Goal: Task Accomplishment & Management: Use online tool/utility

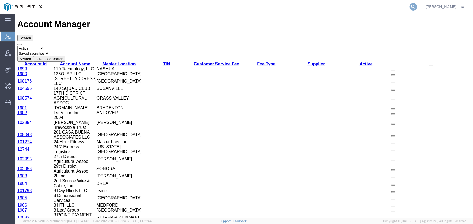
click at [411, 6] on icon at bounding box center [413, 7] width 8 height 8
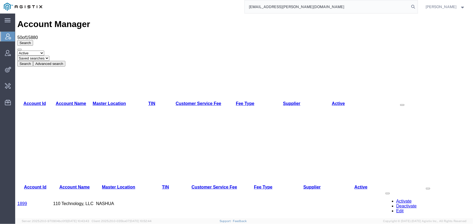
type input "offline@abbott.com"
click at [285, 8] on input "offline@abbott.com" at bounding box center [327, 6] width 165 height 13
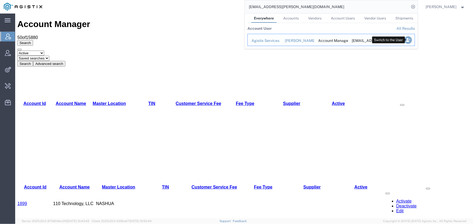
click at [408, 42] on icon "Search Results" at bounding box center [408, 40] width 8 height 8
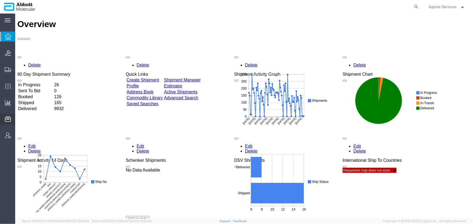
click at [0, 0] on span "Commodity Library" at bounding box center [0, 0] width 0 height 0
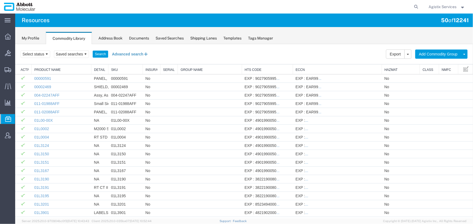
click at [119, 53] on button "Advanced search" at bounding box center [130, 53] width 44 height 9
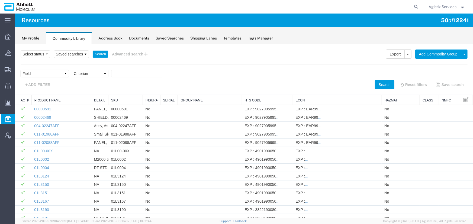
click at [29, 74] on select "Field Class Commodity Category Commodity Group Commodity Quantity Commodity Val…" at bounding box center [44, 74] width 48 height 8
select select "productName"
click at [20, 70] on select "Field Class Commodity Category Commodity Group Commodity Quantity Commodity Val…" at bounding box center [44, 74] width 48 height 8
click at [89, 75] on select "Criterion contains does not contain is is blank is not blank starts with" at bounding box center [90, 74] width 37 height 8
select select "contains"
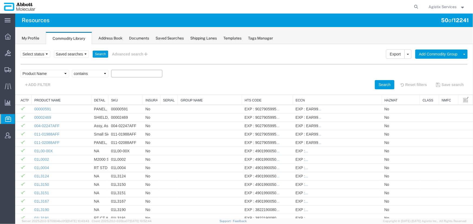
click at [72, 70] on select "Criterion contains does not contain is is blank is not blank starts with" at bounding box center [90, 74] width 37 height 8
click at [119, 74] on input "text" at bounding box center [136, 74] width 51 height 8
paste input "08N4590"
type input "08N4590"
click at [379, 85] on button "Search" at bounding box center [384, 84] width 20 height 9
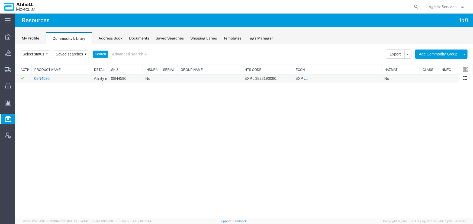
click at [48, 79] on link "08N4590" at bounding box center [41, 78] width 15 height 4
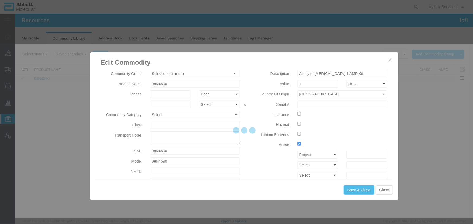
type input "FROM_2_TO_8"
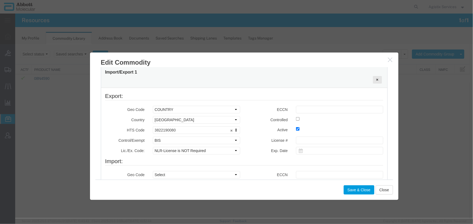
scroll to position [172, 0]
click at [299, 110] on input "text" at bounding box center [339, 109] width 87 height 8
type input "EAR99"
click at [351, 190] on button "Save & Close" at bounding box center [358, 189] width 31 height 9
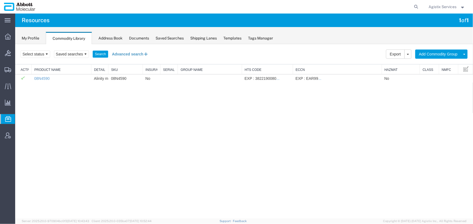
click at [128, 56] on button "Advanced search" at bounding box center [130, 53] width 44 height 9
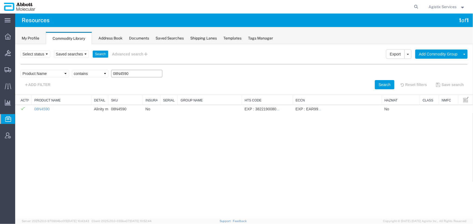
drag, startPoint x: 134, startPoint y: 74, endPoint x: 103, endPoint y: 74, distance: 31.4
click at [103, 74] on div "Field Class Commodity Category Commodity Group Commodity Quantity Commodity Val…" at bounding box center [243, 75] width 447 height 10
paste input "9N1791"
type input "09N1791"
click at [375, 83] on button "Search" at bounding box center [384, 84] width 20 height 9
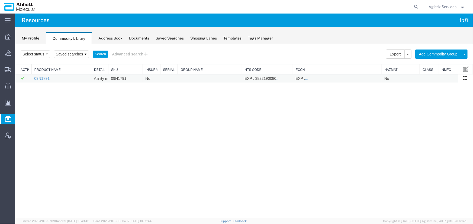
click at [43, 75] on td "09N1791" at bounding box center [61, 78] width 60 height 8
click at [42, 77] on link "09N1791" at bounding box center [41, 78] width 15 height 4
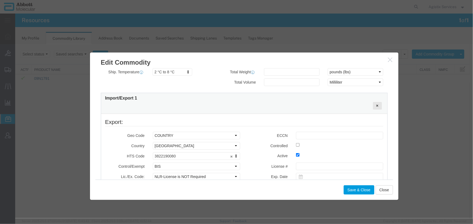
scroll to position [148, 0]
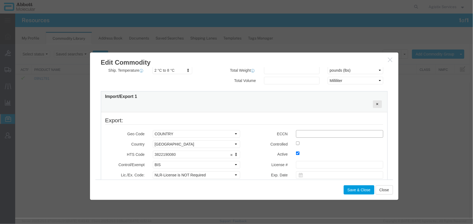
click at [300, 133] on input "text" at bounding box center [339, 134] width 87 height 8
type input "EAR99"
click at [354, 190] on button "Save & Close" at bounding box center [358, 189] width 31 height 9
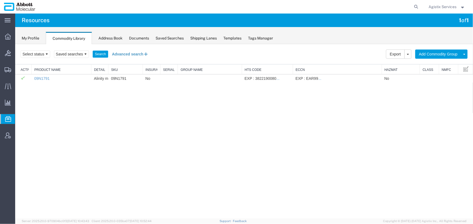
click at [130, 53] on button "Advanced search" at bounding box center [130, 53] width 44 height 9
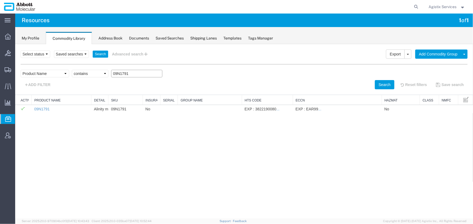
drag, startPoint x: 136, startPoint y: 73, endPoint x: 109, endPoint y: 74, distance: 27.4
click at [109, 74] on div "Field Class Commodity Category Commodity Group Commodity Quantity Commodity Val…" at bounding box center [243, 75] width 447 height 10
paste input "6J290"
type input "06J2901"
click at [380, 81] on button "Search" at bounding box center [384, 84] width 20 height 9
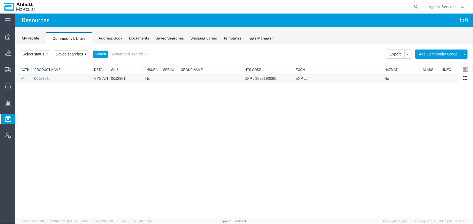
click at [41, 78] on link "06J2901" at bounding box center [41, 78] width 15 height 4
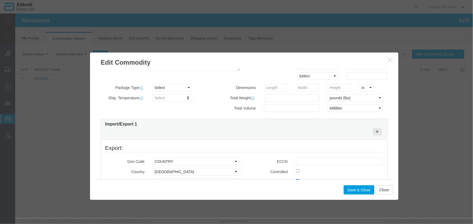
scroll to position [123, 0]
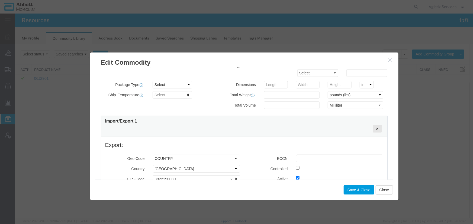
click at [297, 158] on input "text" at bounding box center [339, 159] width 87 height 8
type input "EAR99"
click at [361, 190] on button "Save & Close" at bounding box center [358, 189] width 31 height 9
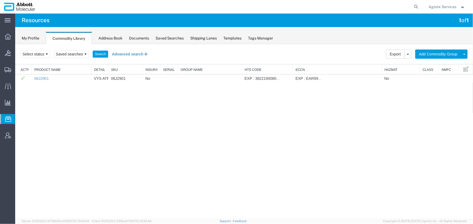
click at [124, 54] on button "Advanced search" at bounding box center [130, 53] width 44 height 9
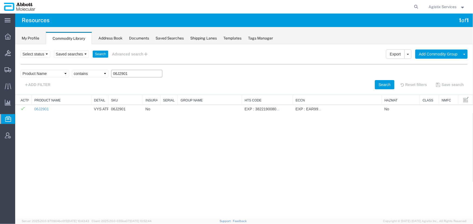
drag, startPoint x: 127, startPoint y: 73, endPoint x: 93, endPoint y: 73, distance: 34.1
click at [93, 73] on div "Field Class Commodity Category Commodity Group Commodity Quantity Commodity Val…" at bounding box center [243, 75] width 447 height 10
paste input "8N4790"
type input "08N4790"
click at [382, 83] on button "Search" at bounding box center [384, 84] width 20 height 9
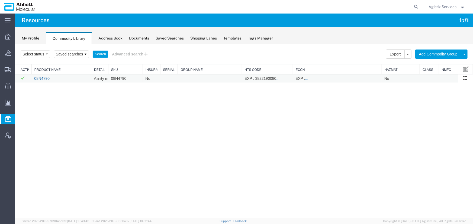
click at [38, 78] on link "08N4790" at bounding box center [41, 78] width 15 height 4
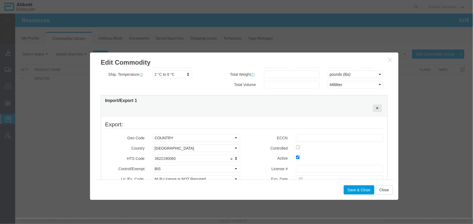
scroll to position [148, 0]
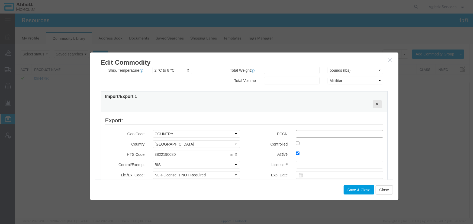
click at [299, 132] on input "text" at bounding box center [339, 134] width 87 height 8
type input "EAR99"
click at [354, 187] on button "Save & Close" at bounding box center [358, 189] width 31 height 9
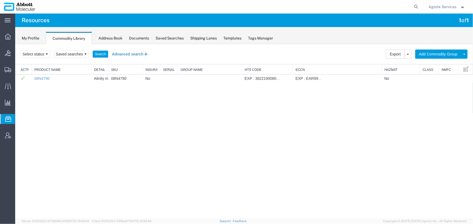
click at [135, 54] on button "Advanced search" at bounding box center [130, 53] width 44 height 9
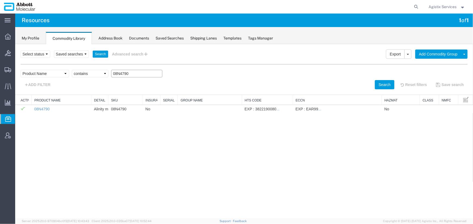
drag, startPoint x: 134, startPoint y: 73, endPoint x: 104, endPoint y: 72, distance: 30.3
click at [104, 72] on div "Field Class Commodity Category Commodity Group Commodity Quantity Commodity Val…" at bounding box center [243, 75] width 447 height 10
paste input "9N4392"
type input "09N4392"
click at [374, 83] on button "Search" at bounding box center [384, 84] width 20 height 9
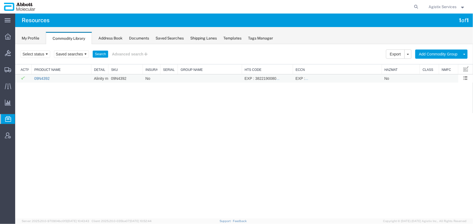
click at [37, 79] on link "09N4392" at bounding box center [41, 78] width 15 height 4
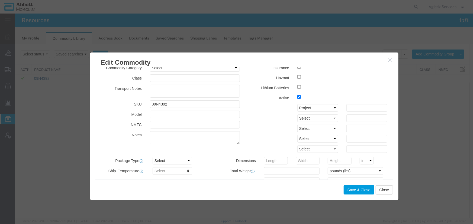
scroll to position [123, 0]
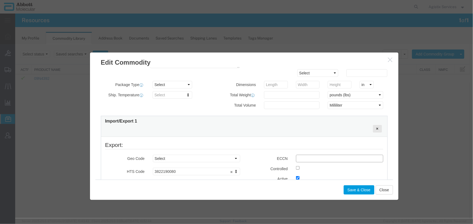
click at [305, 158] on input "text" at bounding box center [339, 159] width 87 height 8
type input "EAR99"
click at [355, 191] on button "Save & Close" at bounding box center [358, 189] width 31 height 9
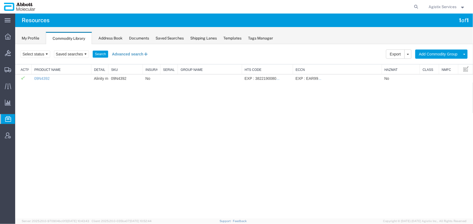
click at [131, 53] on button "Advanced search" at bounding box center [130, 53] width 44 height 9
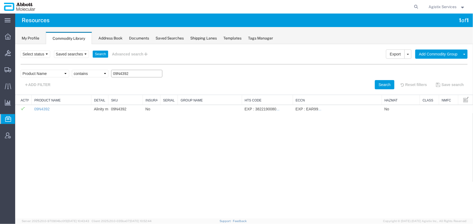
drag, startPoint x: 139, startPoint y: 75, endPoint x: 96, endPoint y: 76, distance: 42.3
click at [96, 76] on div "Field Class Commodity Category Commodity Group Commodity Quantity Commodity Val…" at bounding box center [243, 75] width 447 height 10
paste input "8N4780"
type input "08N4780"
click at [382, 86] on button "Search" at bounding box center [384, 84] width 20 height 9
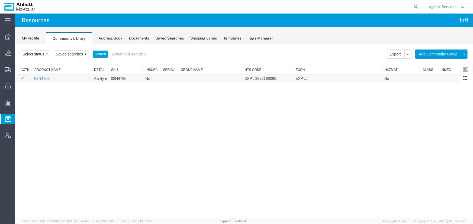
click at [42, 79] on link "08N4780" at bounding box center [41, 78] width 15 height 4
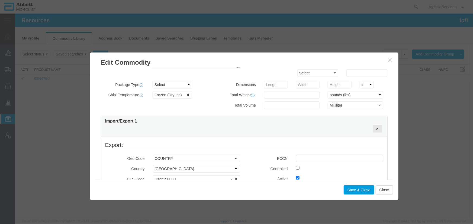
click at [297, 158] on input "text" at bounding box center [339, 159] width 87 height 8
type input "EAR99"
click at [362, 190] on button "Save & Close" at bounding box center [358, 189] width 31 height 9
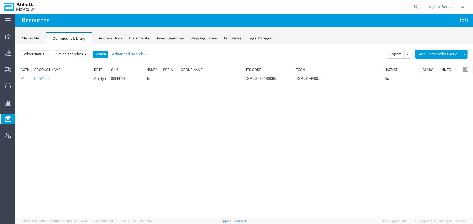
click at [124, 53] on button "Advanced search" at bounding box center [130, 53] width 44 height 9
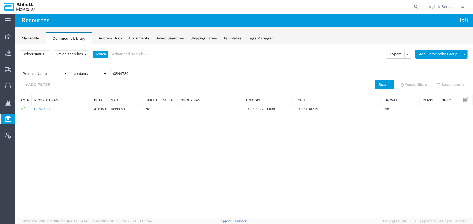
drag, startPoint x: 131, startPoint y: 73, endPoint x: 100, endPoint y: 72, distance: 30.9
click at [100, 72] on div "Field Class Commodity Category Commodity Group Commodity Quantity Commodity Val…" at bounding box center [243, 75] width 447 height 10
paste input "6L189"
type input "06L1890"
click at [374, 82] on button "Search" at bounding box center [384, 84] width 20 height 9
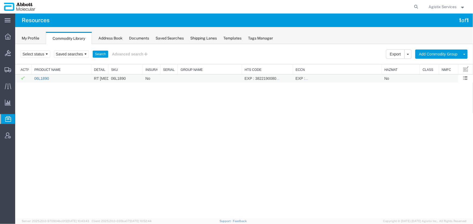
click at [41, 77] on link "06L1890" at bounding box center [41, 78] width 15 height 4
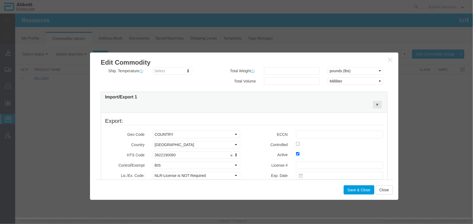
scroll to position [148, 0]
drag, startPoint x: 299, startPoint y: 134, endPoint x: 303, endPoint y: 135, distance: 4.1
click at [299, 134] on input "text" at bounding box center [339, 134] width 87 height 8
type input "EAR99"
click at [349, 189] on button "Save & Close" at bounding box center [358, 189] width 31 height 9
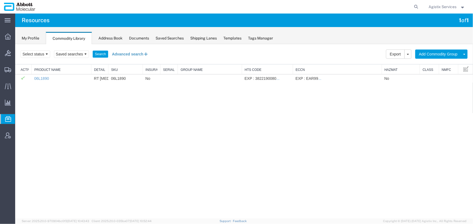
click at [128, 55] on button "Advanced search" at bounding box center [130, 53] width 44 height 9
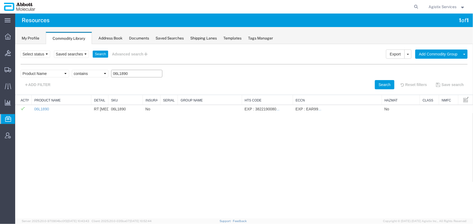
click at [137, 73] on input "06L1890" at bounding box center [136, 74] width 51 height 8
drag, startPoint x: 137, startPoint y: 73, endPoint x: 94, endPoint y: 73, distance: 42.8
click at [94, 73] on div "Field Class Commodity Category Commodity Group Commodity Quantity Commodity Val…" at bounding box center [243, 75] width 447 height 10
paste input "9N4680"
type input "09N4680"
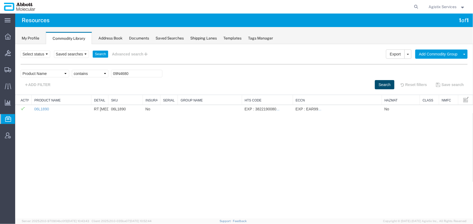
click at [379, 84] on button "Search" at bounding box center [384, 84] width 20 height 9
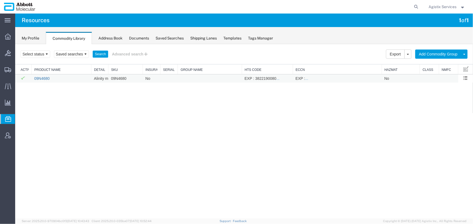
click at [38, 79] on link "09N4680" at bounding box center [41, 78] width 15 height 4
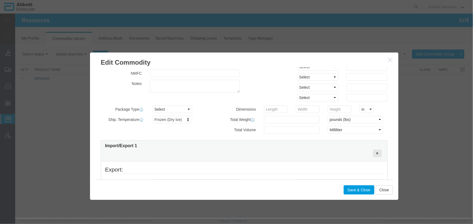
scroll to position [172, 0]
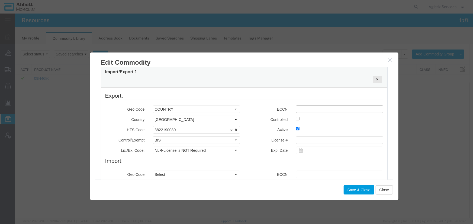
drag, startPoint x: 295, startPoint y: 109, endPoint x: 312, endPoint y: 119, distance: 19.3
click at [296, 109] on input "text" at bounding box center [339, 109] width 87 height 8
type input "EAR99"
click at [357, 191] on button "Save & Close" at bounding box center [358, 189] width 31 height 9
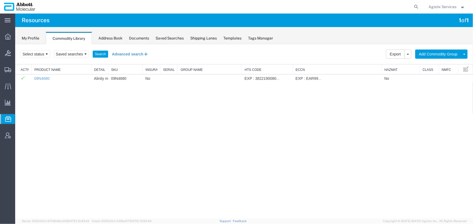
click at [130, 52] on button "Advanced search" at bounding box center [130, 53] width 44 height 9
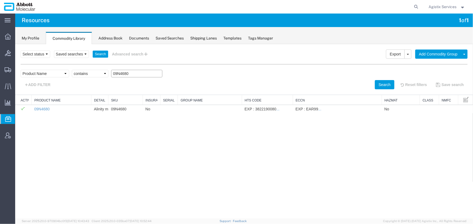
drag, startPoint x: 131, startPoint y: 73, endPoint x: 56, endPoint y: 73, distance: 75.3
click at [56, 73] on div "Field Class Commodity Category Commodity Group Commodity Quantity Commodity Val…" at bounding box center [243, 75] width 447 height 10
paste input "8N4580"
type input "08N4580"
click at [377, 82] on button "Search" at bounding box center [384, 84] width 20 height 9
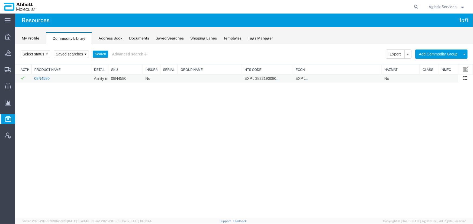
click at [43, 79] on link "08N4580" at bounding box center [41, 78] width 15 height 4
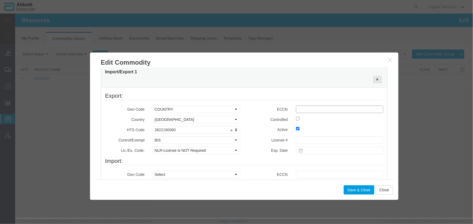
click at [302, 109] on input "text" at bounding box center [339, 109] width 87 height 8
type input "EAR99"
click at [352, 187] on button "Save & Close" at bounding box center [358, 189] width 31 height 9
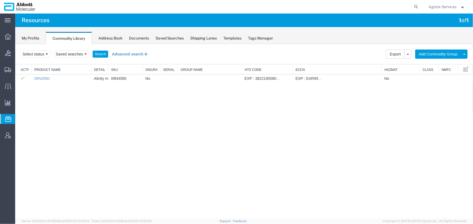
click at [129, 54] on button "Advanced search" at bounding box center [130, 53] width 44 height 9
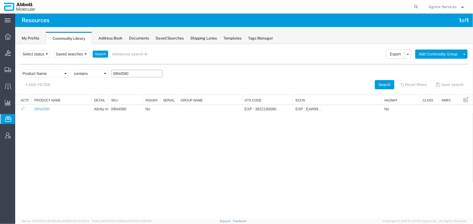
drag, startPoint x: 132, startPoint y: 73, endPoint x: 93, endPoint y: 73, distance: 38.5
click at [93, 73] on div "Field Class Commodity Category Commodity Group Commodity Quantity Commodity Val…" at bounding box center [243, 75] width 447 height 10
paste input "9N43"
type input "09N4380"
click at [374, 81] on button "Search" at bounding box center [384, 84] width 20 height 9
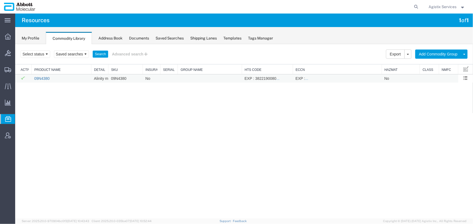
click at [39, 79] on link "09N4380" at bounding box center [41, 78] width 15 height 4
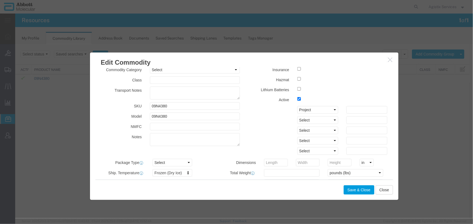
scroll to position [123, 0]
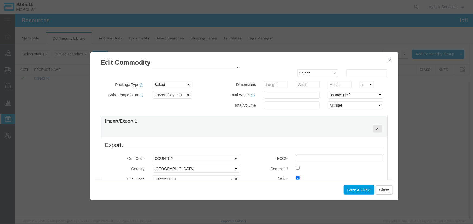
drag, startPoint x: 306, startPoint y: 157, endPoint x: 310, endPoint y: 160, distance: 4.4
click at [306, 157] on input "text" at bounding box center [339, 159] width 87 height 8
type input "EAR99"
click at [354, 190] on button "Save & Close" at bounding box center [358, 189] width 31 height 9
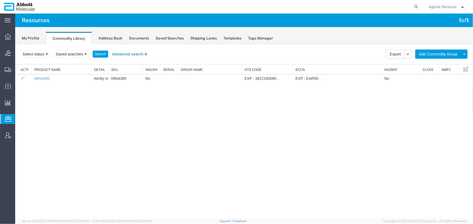
click at [122, 53] on button "Advanced search" at bounding box center [130, 53] width 44 height 9
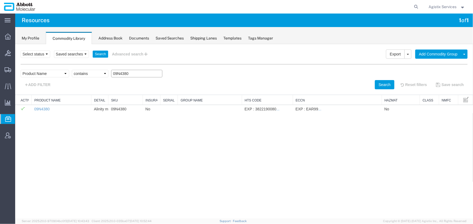
drag, startPoint x: 137, startPoint y: 73, endPoint x: 96, endPoint y: 74, distance: 40.1
click at [96, 74] on div "Field Class Commodity Category Commodity Group Commodity Quantity Commodity Val…" at bounding box center [243, 75] width 447 height 10
paste input "4N3120"
type input "04N3120"
click at [378, 84] on button "Search" at bounding box center [384, 84] width 20 height 9
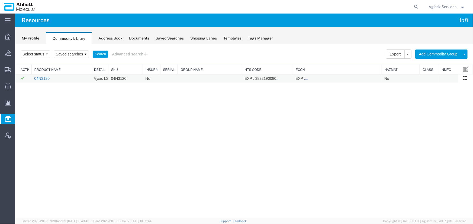
click at [42, 78] on link "04N3120" at bounding box center [41, 78] width 15 height 4
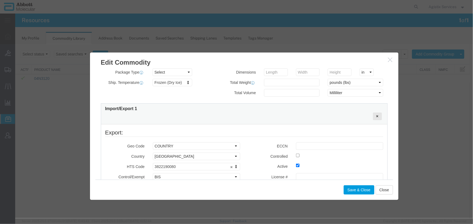
scroll to position [172, 0]
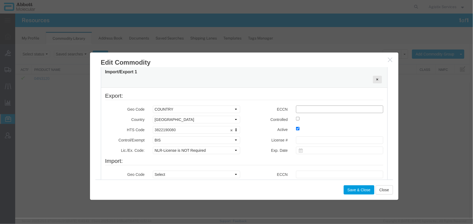
click at [296, 108] on input "text" at bounding box center [339, 109] width 87 height 8
type input "EAR99"
click at [354, 190] on button "Save & Close" at bounding box center [358, 189] width 31 height 9
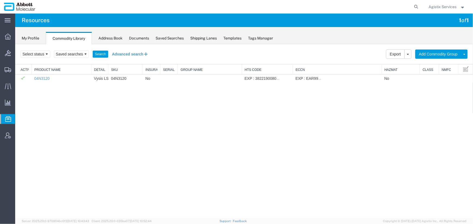
click at [125, 53] on button "Advanced search" at bounding box center [130, 53] width 44 height 9
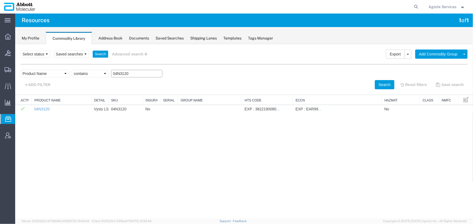
drag, startPoint x: 128, startPoint y: 74, endPoint x: 97, endPoint y: 74, distance: 30.6
click at [97, 74] on div "Field Class Commodity Category Commodity Group Commodity Quantity Commodity Val…" at bounding box center [243, 75] width 447 height 10
paste input "8N458"
click at [380, 84] on button "Search" at bounding box center [384, 84] width 20 height 9
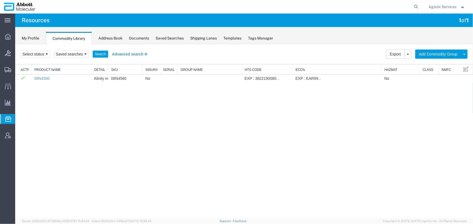
click at [132, 54] on button "Advanced search" at bounding box center [130, 53] width 44 height 9
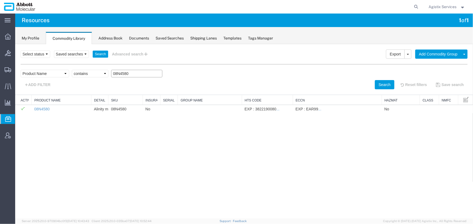
drag, startPoint x: 132, startPoint y: 73, endPoint x: 108, endPoint y: 75, distance: 24.8
click at [108, 75] on div "Field Class Commodity Category Commodity Group Commodity Quantity Commodity Val…" at bounding box center [243, 75] width 447 height 10
paste input "K249"
type input "08K2490"
click at [382, 81] on button "Search" at bounding box center [384, 84] width 20 height 9
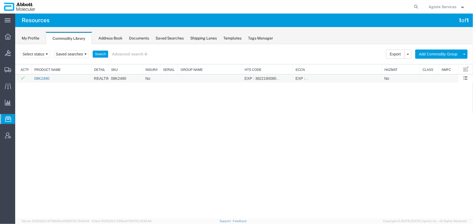
click at [44, 78] on link "08K2490" at bounding box center [41, 78] width 15 height 4
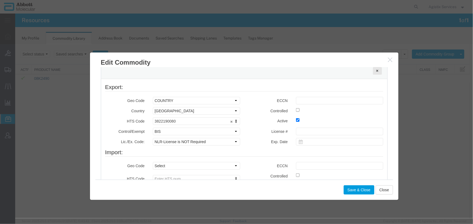
scroll to position [197, 0]
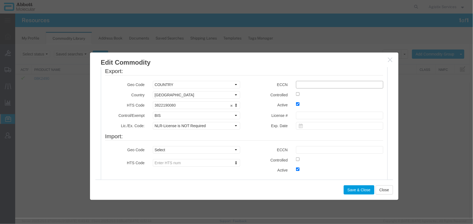
click at [301, 82] on input "text" at bounding box center [339, 85] width 87 height 8
type input "EAR99"
click at [351, 188] on button "Save & Close" at bounding box center [358, 189] width 31 height 9
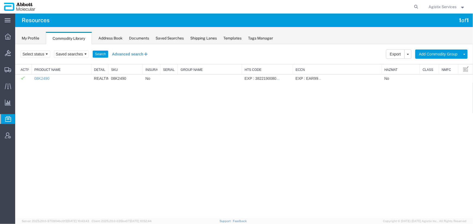
click at [126, 54] on button "Advanced search" at bounding box center [130, 53] width 44 height 9
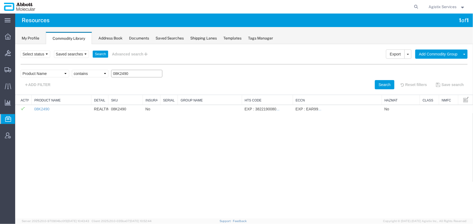
drag, startPoint x: 134, startPoint y: 71, endPoint x: 98, endPoint y: 72, distance: 36.3
click at [98, 72] on div "Field Class Commodity Category Commodity Group Commodity Quantity Commodity Val…" at bounding box center [243, 75] width 447 height 10
paste input "4J7193"
type input "04J7193"
drag, startPoint x: 373, startPoint y: 86, endPoint x: 366, endPoint y: 86, distance: 7.3
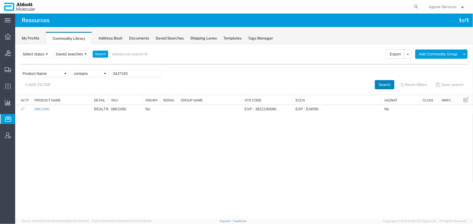
click at [374, 86] on button "Search" at bounding box center [384, 84] width 20 height 9
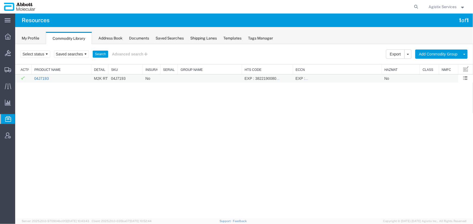
click at [41, 78] on link "04J7193" at bounding box center [41, 78] width 15 height 4
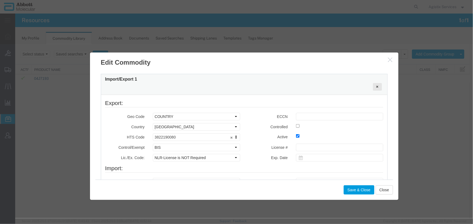
scroll to position [172, 0]
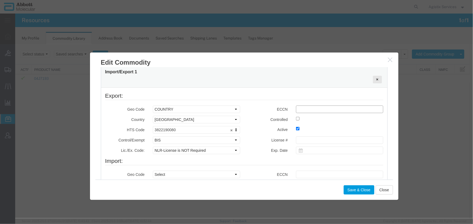
drag, startPoint x: 300, startPoint y: 107, endPoint x: 316, endPoint y: 113, distance: 16.6
click at [300, 107] on input "text" at bounding box center [339, 109] width 87 height 8
type input "EAR99"
click at [356, 189] on button "Save & Close" at bounding box center [358, 189] width 31 height 9
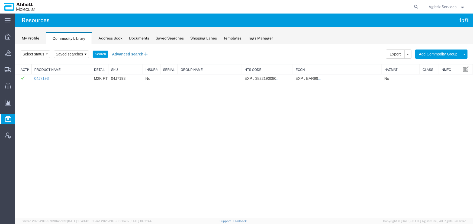
click at [124, 53] on button "Advanced search" at bounding box center [130, 53] width 44 height 9
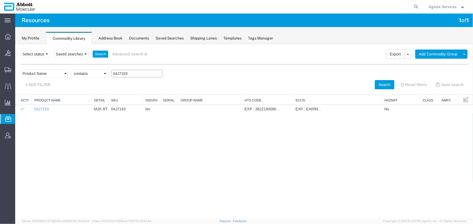
drag, startPoint x: 133, startPoint y: 75, endPoint x: 96, endPoint y: 73, distance: 37.1
click at [96, 73] on div "Field Class Commodity Category Commodity Group Commodity Quantity Commodity Val…" at bounding box center [243, 75] width 447 height 10
paste input "8L3301"
type input "08L3301"
click at [382, 82] on button "Search" at bounding box center [384, 84] width 20 height 9
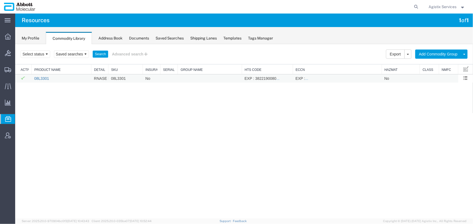
click at [41, 79] on link "08L3301" at bounding box center [41, 78] width 15 height 4
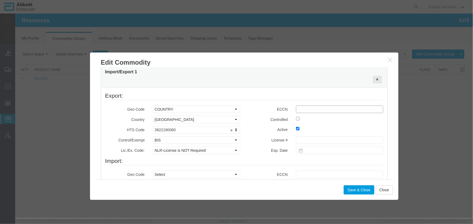
click at [309, 109] on input "text" at bounding box center [339, 109] width 87 height 8
type input "EAR99"
click at [354, 191] on button "Save & Close" at bounding box center [358, 189] width 31 height 9
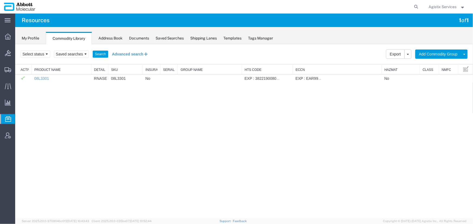
drag, startPoint x: 122, startPoint y: 52, endPoint x: 125, endPoint y: 55, distance: 4.8
click at [122, 52] on button "Advanced search" at bounding box center [130, 53] width 44 height 9
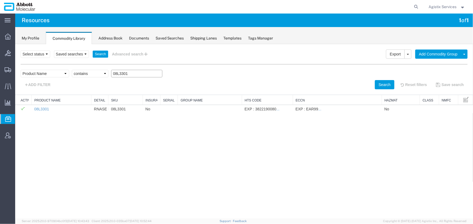
drag, startPoint x: 129, startPoint y: 73, endPoint x: 106, endPoint y: 74, distance: 23.0
click at [106, 74] on div "Field Class Commodity Category Commodity Group Commodity Quantity Commodity Val…" at bounding box center [243, 75] width 447 height 10
paste input "5J0306"
type input "05J0306"
click at [377, 81] on button "Search" at bounding box center [384, 84] width 20 height 9
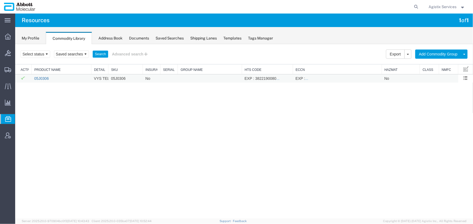
click at [44, 78] on link "05J0306" at bounding box center [41, 78] width 15 height 4
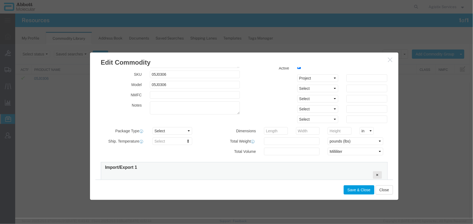
scroll to position [148, 0]
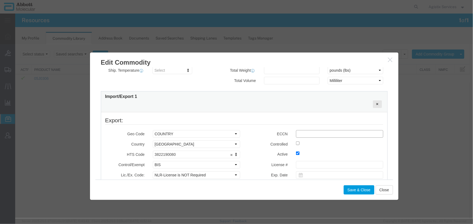
click at [305, 133] on input "text" at bounding box center [339, 134] width 87 height 8
type input "EAR99"
click at [357, 190] on button "Save & Close" at bounding box center [358, 189] width 31 height 9
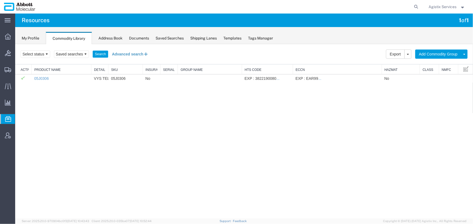
click at [129, 53] on button "Advanced search" at bounding box center [130, 53] width 44 height 9
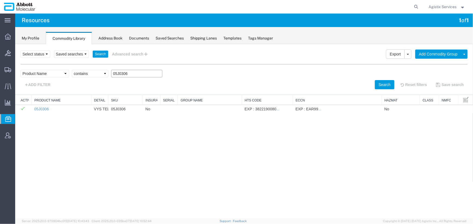
drag, startPoint x: 134, startPoint y: 73, endPoint x: 109, endPoint y: 74, distance: 24.7
click at [109, 74] on div "Field Class Commodity Category Commodity Group Commodity Quantity Commodity Val…" at bounding box center [243, 75] width 447 height 10
paste input "6J3620"
type input "06J3620"
click at [376, 84] on button "Search" at bounding box center [384, 84] width 20 height 9
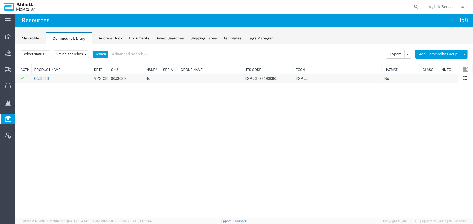
click at [44, 76] on link "06J3620" at bounding box center [41, 78] width 15 height 4
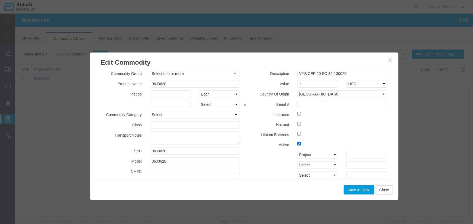
scroll to position [123, 0]
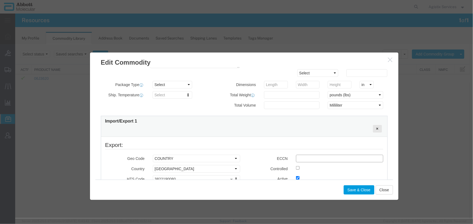
click at [301, 160] on input "text" at bounding box center [339, 159] width 87 height 8
type input "EAR99"
click at [352, 188] on button "Save & Close" at bounding box center [358, 189] width 31 height 9
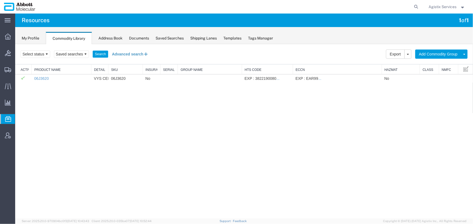
click at [129, 54] on button "Advanced search" at bounding box center [130, 53] width 44 height 9
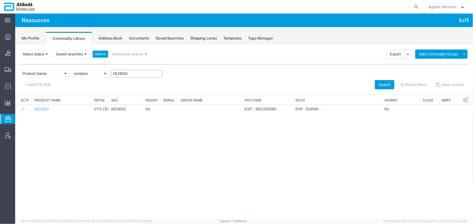
drag, startPoint x: 129, startPoint y: 74, endPoint x: 91, endPoint y: 74, distance: 37.7
click at [91, 74] on div "Field Class Commodity Category Commodity Group Commodity Quantity Commodity Val…" at bounding box center [243, 75] width 447 height 10
paste input "8L60"
type input "08L6020"
click at [384, 85] on button "Search" at bounding box center [384, 84] width 20 height 9
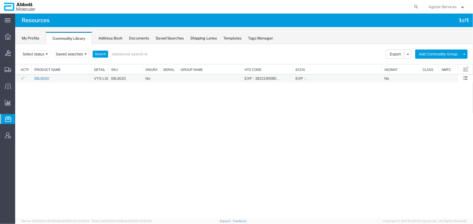
click at [35, 76] on link "08L6020" at bounding box center [41, 78] width 15 height 4
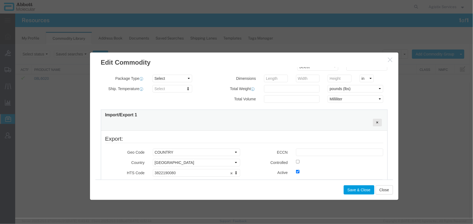
scroll to position [172, 0]
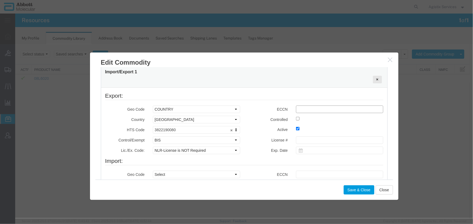
click at [301, 108] on input "text" at bounding box center [339, 109] width 87 height 8
type input "EAR99"
click at [353, 192] on button "Save & Close" at bounding box center [358, 189] width 31 height 9
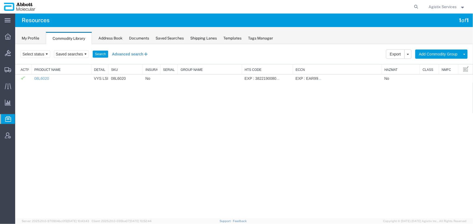
click at [127, 52] on button "Advanced search" at bounding box center [130, 53] width 44 height 9
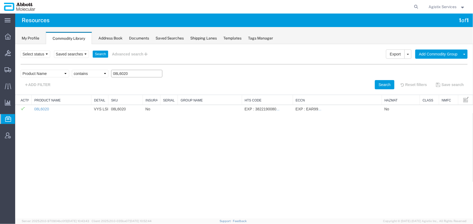
drag, startPoint x: 134, startPoint y: 72, endPoint x: 89, endPoint y: 74, distance: 45.0
click at [89, 74] on div "Field Class Commodity Category Commodity Group Commodity Quantity Commodity Val…" at bounding box center [243, 75] width 447 height 10
paste input "6N4636"
type input "06N4636"
click at [381, 82] on button "Search" at bounding box center [384, 84] width 20 height 9
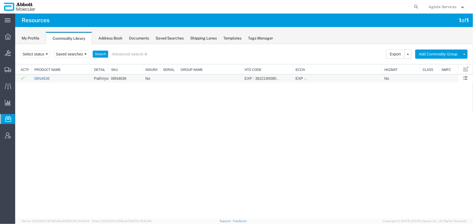
click at [40, 79] on link "06N4636" at bounding box center [41, 78] width 15 height 4
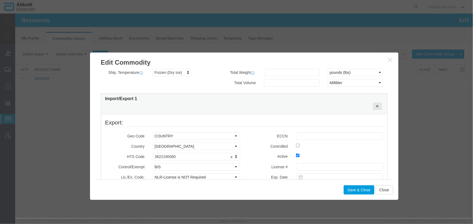
scroll to position [148, 0]
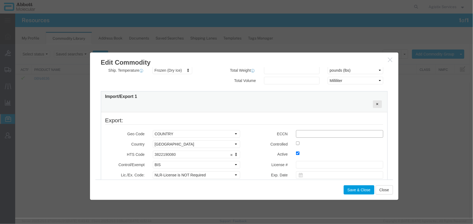
click at [306, 134] on input "text" at bounding box center [339, 134] width 87 height 8
type input "EAR99"
click at [354, 192] on button "Save & Close" at bounding box center [358, 189] width 31 height 9
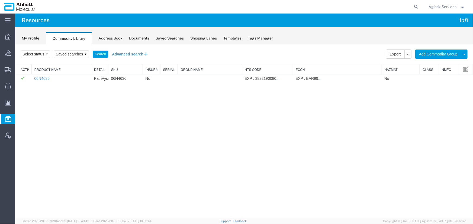
click at [124, 53] on button "Advanced search" at bounding box center [130, 53] width 44 height 9
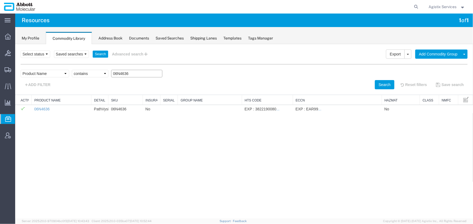
drag, startPoint x: 128, startPoint y: 74, endPoint x: 90, endPoint y: 75, distance: 38.2
click at [90, 75] on div "Field Class Commodity Category Commodity Group Commodity Quantity Commodity Val…" at bounding box center [243, 75] width 447 height 10
paste input "4N0221"
type input "04N0221"
click at [384, 83] on button "Search" at bounding box center [384, 84] width 20 height 9
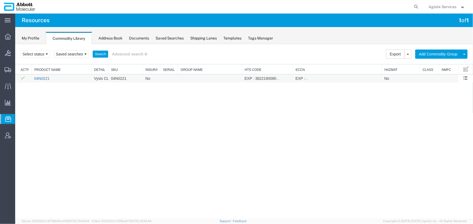
click at [42, 78] on link "04N0221" at bounding box center [41, 78] width 15 height 4
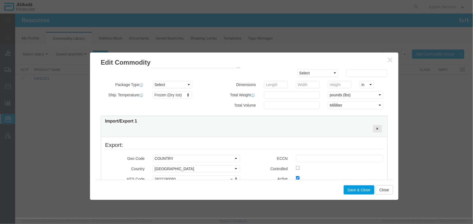
scroll to position [172, 0]
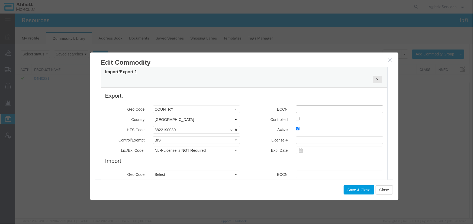
click at [300, 109] on input "text" at bounding box center [339, 109] width 87 height 8
type input "EAR99"
click at [356, 187] on button "Save & Close" at bounding box center [358, 189] width 31 height 9
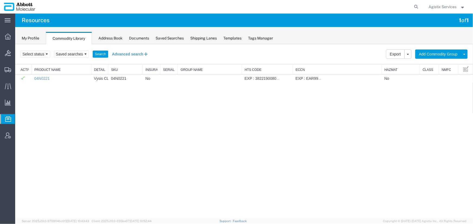
click at [130, 54] on button "Advanced search" at bounding box center [130, 53] width 44 height 9
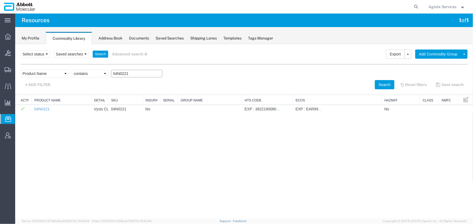
drag, startPoint x: 130, startPoint y: 73, endPoint x: 112, endPoint y: 73, distance: 18.2
click at [112, 73] on input "04N0221" at bounding box center [136, 74] width 51 height 8
paste input "9N8580"
type input "09N8580"
click at [376, 84] on button "Search" at bounding box center [384, 84] width 20 height 9
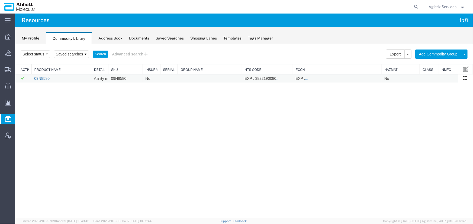
click at [41, 79] on link "09N8580" at bounding box center [41, 78] width 15 height 4
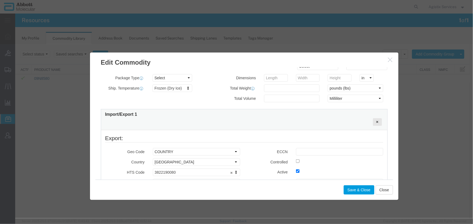
scroll to position [197, 0]
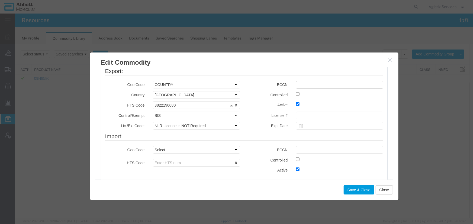
drag, startPoint x: 297, startPoint y: 84, endPoint x: 305, endPoint y: 86, distance: 8.3
click at [297, 84] on input "text" at bounding box center [339, 85] width 87 height 8
type input "EAR99"
click at [359, 189] on button "Save & Close" at bounding box center [358, 189] width 31 height 9
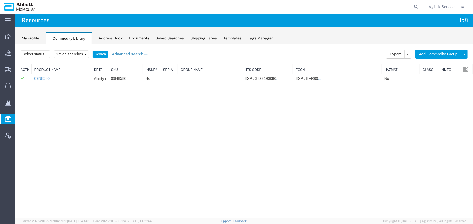
click at [125, 53] on button "Advanced search" at bounding box center [130, 53] width 44 height 9
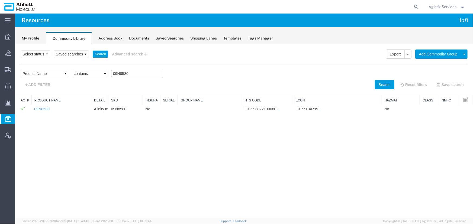
drag, startPoint x: 129, startPoint y: 73, endPoint x: 102, endPoint y: 75, distance: 27.2
click at [102, 75] on div "Field Class Commodity Category Commodity Group Commodity Quantity Commodity Val…" at bounding box center [243, 75] width 447 height 10
paste input "4682"
type input "09N4682"
click at [377, 83] on button "Search" at bounding box center [384, 84] width 20 height 9
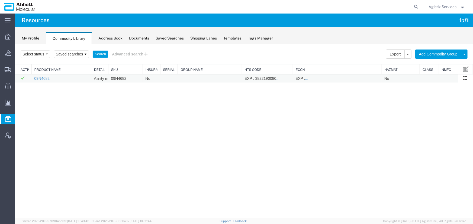
click at [42, 80] on td "09N4682" at bounding box center [61, 78] width 60 height 8
click at [35, 77] on link "09N4682" at bounding box center [41, 78] width 15 height 4
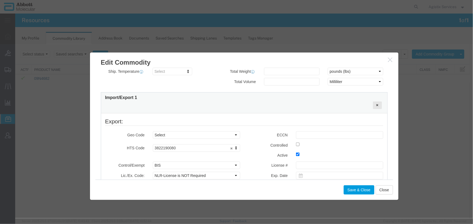
scroll to position [148, 0]
click at [306, 135] on input "text" at bounding box center [339, 134] width 87 height 8
type input "EAR99"
click at [354, 191] on button "Save & Close" at bounding box center [358, 189] width 31 height 9
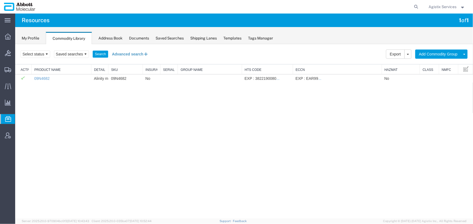
click at [135, 53] on button "Advanced search" at bounding box center [130, 53] width 44 height 9
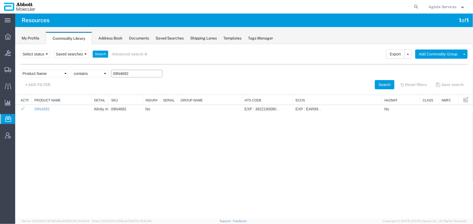
drag, startPoint x: 131, startPoint y: 73, endPoint x: 107, endPoint y: 74, distance: 24.1
click at [107, 74] on div "Field Class Commodity Category Commodity Group Commodity Quantity Commodity Val…" at bounding box center [243, 75] width 447 height 10
paste input "6L1890"
click at [376, 84] on button "Search" at bounding box center [384, 84] width 20 height 9
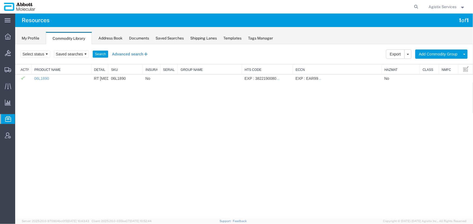
click at [124, 54] on button "Advanced search" at bounding box center [130, 53] width 44 height 9
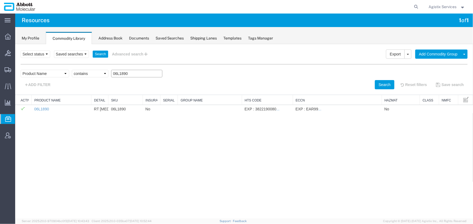
drag, startPoint x: 131, startPoint y: 73, endPoint x: 102, endPoint y: 73, distance: 29.0
click at [102, 73] on div "Field Class Commodity Category Commodity Group Commodity Quantity Commodity Val…" at bounding box center [243, 75] width 447 height 10
paste input "9N77"
type input "09N7790"
click at [375, 84] on button "Search" at bounding box center [384, 84] width 20 height 9
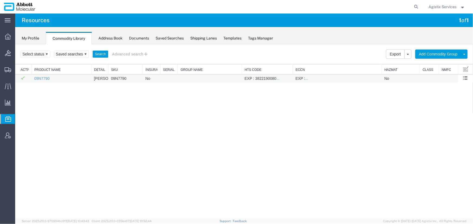
click at [44, 80] on td "09N7790" at bounding box center [61, 78] width 60 height 8
click at [44, 78] on link "09N7790" at bounding box center [41, 78] width 15 height 4
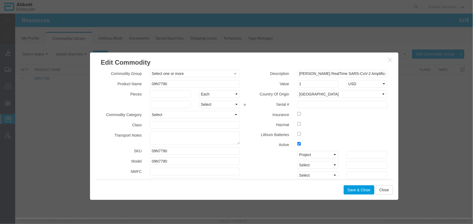
scroll to position [123, 0]
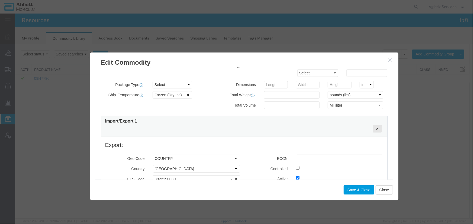
click at [296, 158] on input "text" at bounding box center [339, 159] width 87 height 8
type input "EAR99"
click at [358, 190] on button "Save & Close" at bounding box center [358, 189] width 31 height 9
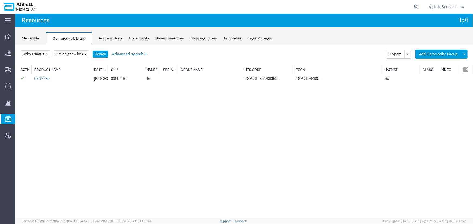
click at [132, 53] on button "Advanced search" at bounding box center [130, 53] width 44 height 9
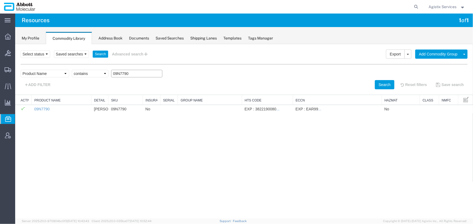
drag, startPoint x: 134, startPoint y: 73, endPoint x: 90, endPoint y: 73, distance: 43.9
click at [90, 73] on div "Field Class Commodity Category Commodity Group Commodity Quantity Commodity Val…" at bounding box center [243, 75] width 447 height 10
paste input "8"
type input "09N7780"
click at [374, 83] on button "Search" at bounding box center [384, 84] width 20 height 9
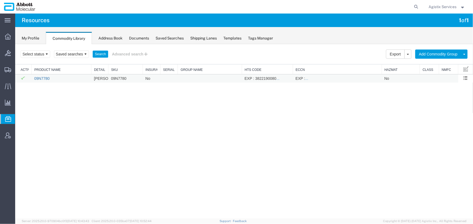
click at [46, 79] on link "09N7780" at bounding box center [41, 78] width 15 height 4
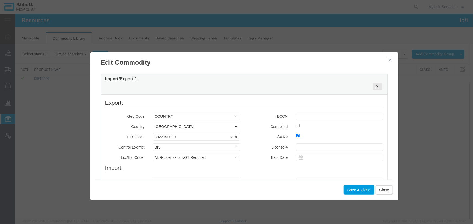
scroll to position [172, 0]
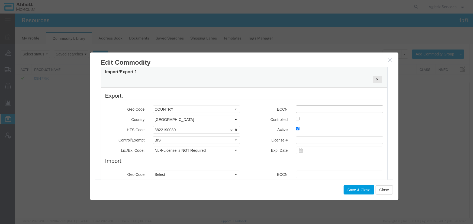
drag, startPoint x: 299, startPoint y: 110, endPoint x: 311, endPoint y: 114, distance: 13.0
click at [299, 110] on input "text" at bounding box center [339, 109] width 87 height 8
type input "EAR99"
drag, startPoint x: 351, startPoint y: 192, endPoint x: 338, endPoint y: 190, distance: 13.6
click at [344, 191] on button "Save & Close" at bounding box center [358, 189] width 31 height 9
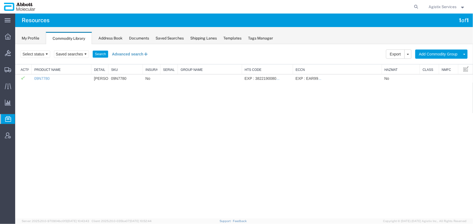
click at [124, 51] on button "Advanced search" at bounding box center [130, 53] width 44 height 9
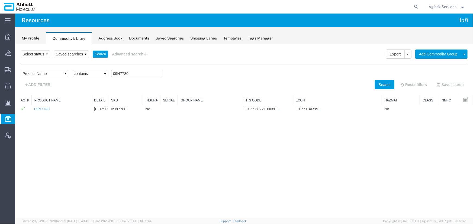
drag, startPoint x: 132, startPoint y: 74, endPoint x: 94, endPoint y: 74, distance: 37.9
click at [94, 74] on div "Field Class Commodity Category Commodity Group Commodity Quantity Commodity Val…" at bounding box center [243, 75] width 447 height 10
paste input "467"
type input "09N4670"
click at [383, 86] on button "Search" at bounding box center [384, 84] width 20 height 9
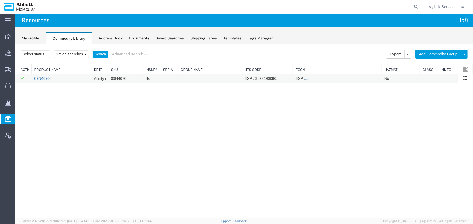
click at [42, 79] on td "09N4670" at bounding box center [61, 78] width 60 height 8
click at [40, 78] on link "09N4670" at bounding box center [41, 78] width 15 height 4
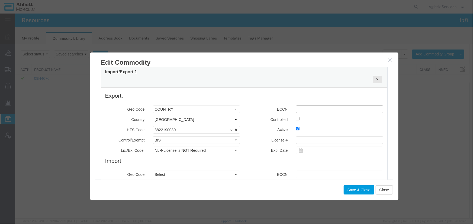
click at [303, 111] on input "text" at bounding box center [339, 109] width 87 height 8
type input "EAR99"
click at [352, 191] on button "Save & Close" at bounding box center [358, 189] width 31 height 9
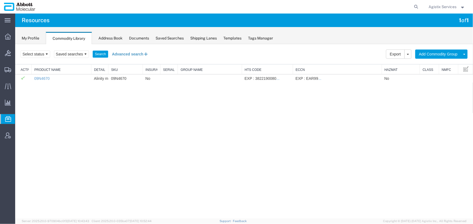
drag, startPoint x: 130, startPoint y: 53, endPoint x: 141, endPoint y: 58, distance: 12.4
click at [130, 53] on button "Advanced search" at bounding box center [130, 53] width 44 height 9
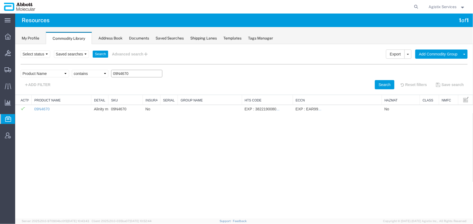
drag, startPoint x: 142, startPoint y: 73, endPoint x: 94, endPoint y: 74, distance: 48.0
click at [94, 74] on div "Field Class Commodity Category Commodity Group Commodity Quantity Commodity Val…" at bounding box center [243, 75] width 447 height 10
paste input "8N50"
type input "08N5070"
click at [377, 86] on button "Search" at bounding box center [384, 84] width 20 height 9
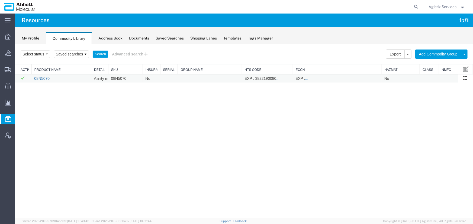
click at [36, 77] on link "08N5070" at bounding box center [41, 78] width 15 height 4
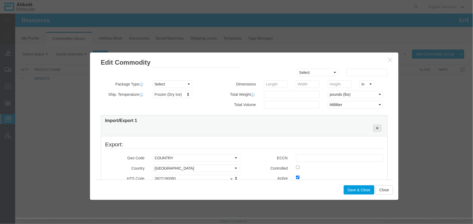
scroll to position [148, 0]
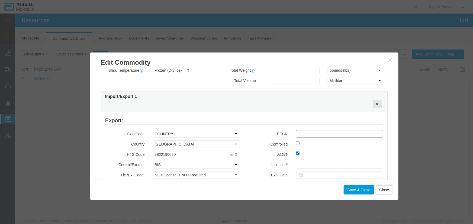
click at [310, 135] on input "text" at bounding box center [339, 134] width 87 height 8
type input "EAR99"
click at [353, 190] on button "Save & Close" at bounding box center [358, 189] width 31 height 9
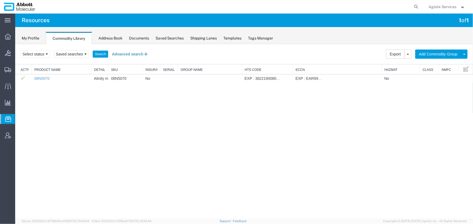
click at [121, 54] on button "Advanced search" at bounding box center [130, 53] width 44 height 9
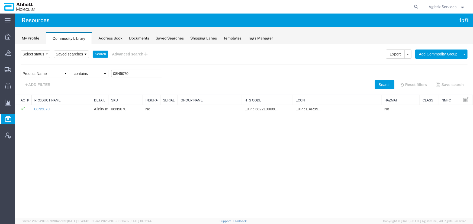
drag, startPoint x: 135, startPoint y: 73, endPoint x: 96, endPoint y: 72, distance: 39.0
click at [96, 72] on div "Field Class Commodity Category Commodity Group Commodity Quantity Commodity Val…" at bounding box center [243, 75] width 447 height 10
paste input "5J0421"
type input "05J0421"
click at [383, 83] on button "Search" at bounding box center [384, 84] width 20 height 9
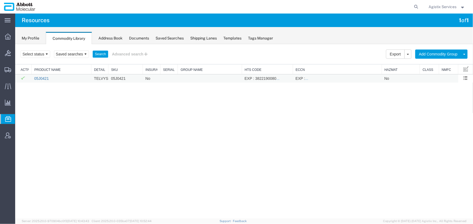
click at [43, 80] on link "05J0421" at bounding box center [41, 78] width 15 height 4
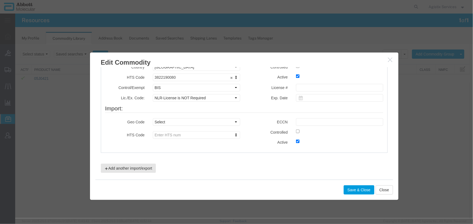
scroll to position [176, 0]
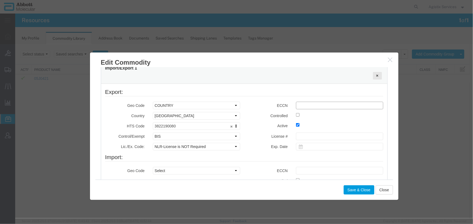
click at [300, 105] on input "text" at bounding box center [339, 106] width 87 height 8
type input "EAR99"
click at [352, 188] on button "Save & Close" at bounding box center [358, 189] width 31 height 9
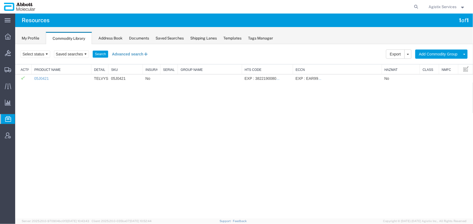
click at [128, 54] on button "Advanced search" at bounding box center [130, 53] width 44 height 9
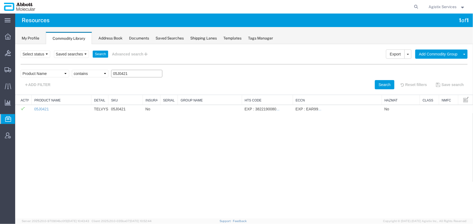
drag, startPoint x: 129, startPoint y: 73, endPoint x: 93, endPoint y: 71, distance: 36.6
click at [93, 71] on div "Field Class Commodity Category Commodity Group Commodity Quantity Commodity Val…" at bounding box center [243, 75] width 447 height 10
paste input "6J3712"
type input "06J3712"
click at [377, 84] on button "Search" at bounding box center [384, 84] width 20 height 9
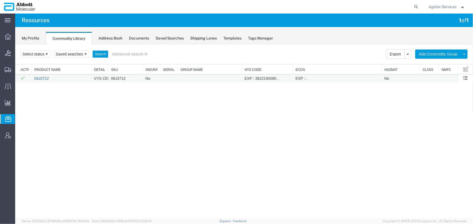
click at [41, 79] on link "06J3712" at bounding box center [41, 78] width 15 height 4
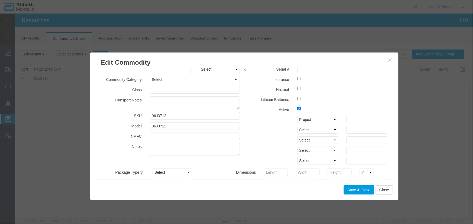
scroll to position [123, 0]
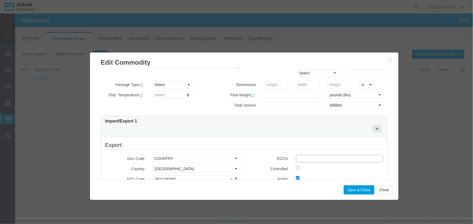
drag, startPoint x: 301, startPoint y: 158, endPoint x: 306, endPoint y: 161, distance: 5.6
click at [301, 158] on input "text" at bounding box center [339, 159] width 87 height 8
type input "EAR99"
click at [355, 190] on button "Save & Close" at bounding box center [358, 189] width 31 height 9
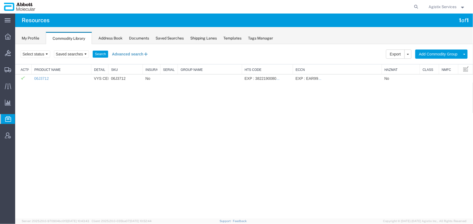
click at [128, 51] on button "Advanced search" at bounding box center [130, 53] width 44 height 9
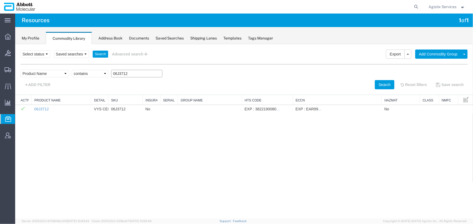
drag, startPoint x: 132, startPoint y: 73, endPoint x: 89, endPoint y: 73, distance: 43.3
click at [89, 73] on div "Field Class Commodity Category Commodity Group Commodity Quantity Commodity Val…" at bounding box center [243, 75] width 447 height 10
paste input "N4636"
click at [379, 81] on button "Search" at bounding box center [384, 84] width 20 height 9
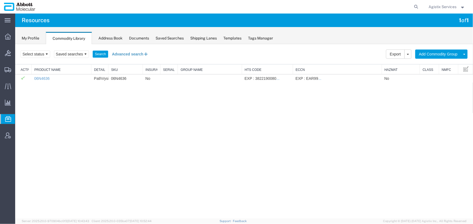
click at [116, 53] on button "Advanced search" at bounding box center [130, 53] width 44 height 9
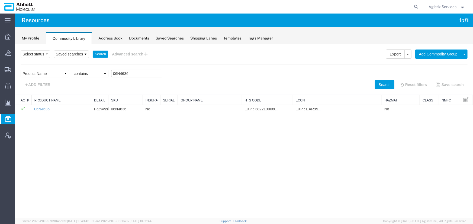
drag, startPoint x: 138, startPoint y: 75, endPoint x: 90, endPoint y: 73, distance: 47.2
click at [90, 73] on div "Field Class Commodity Category Commodity Group Commodity Quantity Commodity Val…" at bounding box center [243, 75] width 447 height 10
paste input "8N4260"
type input "08N4260"
click at [375, 84] on button "Search" at bounding box center [384, 84] width 20 height 9
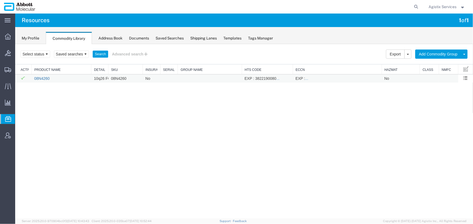
click at [36, 78] on link "08N4260" at bounding box center [41, 78] width 15 height 4
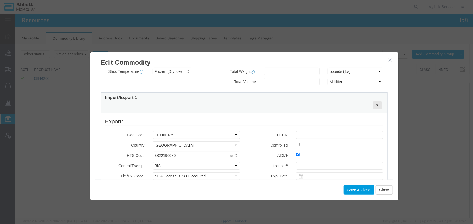
scroll to position [148, 0]
click at [304, 133] on input "text" at bounding box center [339, 134] width 87 height 8
type input "EAR99"
click at [350, 187] on button "Save & Close" at bounding box center [358, 189] width 31 height 9
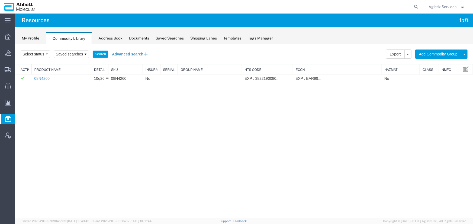
click at [118, 54] on button "Advanced search" at bounding box center [130, 53] width 44 height 9
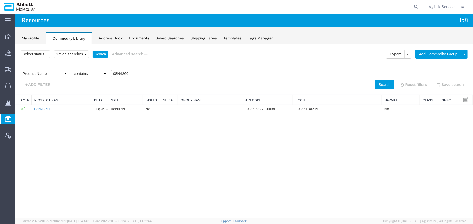
drag, startPoint x: 142, startPoint y: 73, endPoint x: 92, endPoint y: 73, distance: 50.4
click at [92, 73] on div "Field Class Commodity Category Commodity Group Commodity Quantity Commodity Val…" at bounding box center [243, 75] width 447 height 10
paste input "9N4372"
type input "09N4372"
click at [374, 85] on button "Search" at bounding box center [384, 84] width 20 height 9
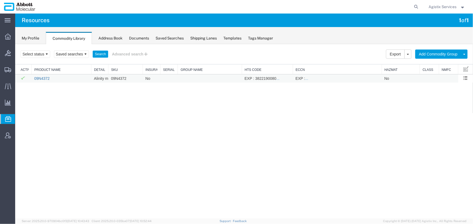
click at [42, 78] on link "09N4372" at bounding box center [41, 78] width 15 height 4
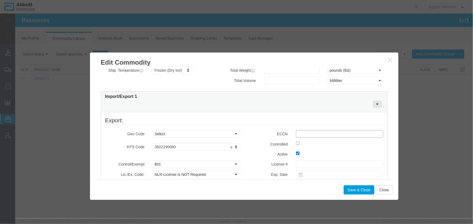
click at [304, 134] on input "text" at bounding box center [339, 134] width 87 height 8
type input "EAR99"
click at [355, 190] on button "Save & Close" at bounding box center [358, 189] width 31 height 9
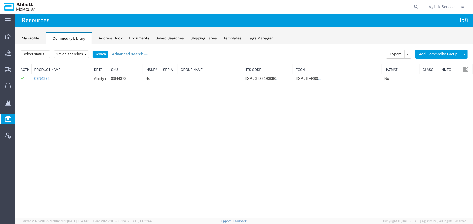
drag, startPoint x: 128, startPoint y: 54, endPoint x: 132, endPoint y: 56, distance: 4.5
click at [128, 54] on button "Advanced search" at bounding box center [130, 53] width 44 height 9
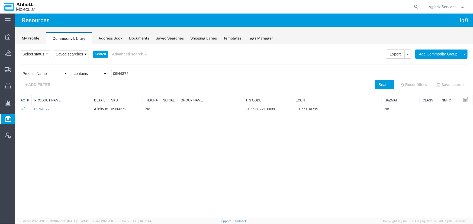
drag, startPoint x: 134, startPoint y: 74, endPoint x: 109, endPoint y: 74, distance: 24.9
click at [109, 74] on div "Field Class Commodity Category Commodity Group Commodity Quantity Commodity Val…" at bounding box center [243, 75] width 447 height 10
paste input "5J3286"
type input "05J3286"
click at [376, 84] on button "Search" at bounding box center [384, 84] width 20 height 9
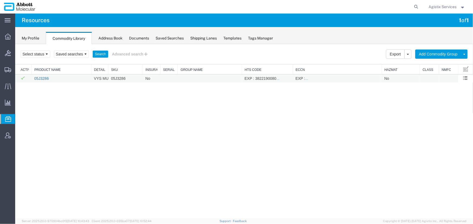
click at [42, 78] on link "05J3286" at bounding box center [41, 78] width 15 height 4
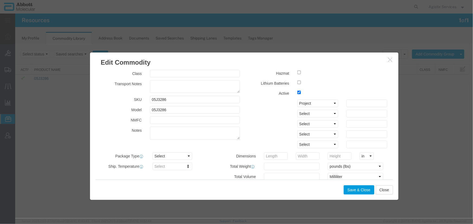
scroll to position [123, 0]
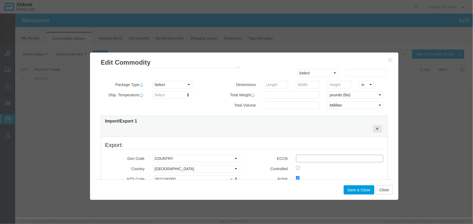
click at [301, 158] on input "text" at bounding box center [339, 159] width 87 height 8
type input "EAR99"
click at [357, 189] on button "Save & Close" at bounding box center [358, 189] width 31 height 9
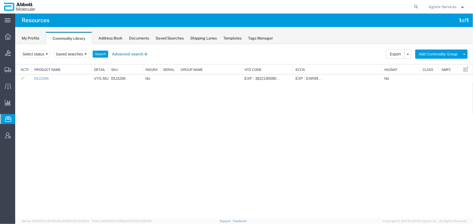
click at [125, 55] on button "Advanced search" at bounding box center [130, 53] width 44 height 9
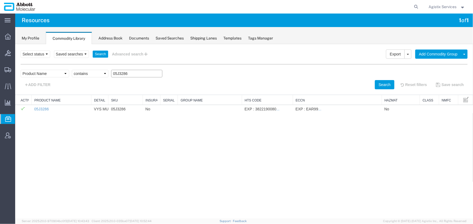
drag, startPoint x: 127, startPoint y: 73, endPoint x: 92, endPoint y: 73, distance: 34.9
click at [92, 73] on div "Field Class Commodity Category Commodity Group Commodity Quantity Commodity Val…" at bounding box center [243, 75] width 447 height 10
paste input "0309"
type input "05J0309"
click at [378, 83] on button "Search" at bounding box center [384, 84] width 20 height 9
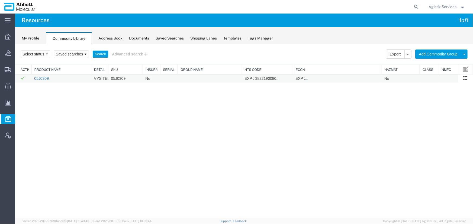
click at [41, 78] on link "05J0309" at bounding box center [41, 78] width 15 height 4
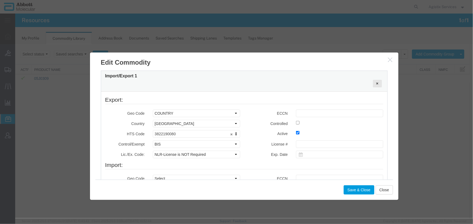
scroll to position [172, 0]
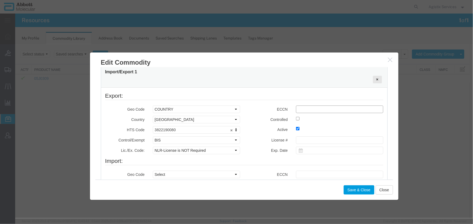
click at [299, 108] on input "text" at bounding box center [339, 109] width 87 height 8
type input "EAR99"
click at [347, 188] on button "Save & Close" at bounding box center [358, 189] width 31 height 9
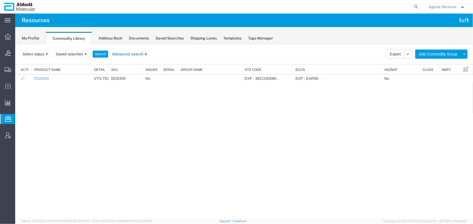
drag, startPoint x: 132, startPoint y: 53, endPoint x: 140, endPoint y: 55, distance: 7.2
click at [133, 53] on button "Advanced search" at bounding box center [130, 53] width 44 height 9
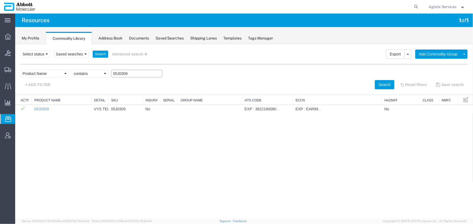
drag, startPoint x: 146, startPoint y: 73, endPoint x: 74, endPoint y: 74, distance: 72.1
click at [74, 74] on div "Field Class Commodity Category Commodity Group Commodity Quantity Commodity Val…" at bounding box center [243, 75] width 447 height 10
paste input "8L6020"
click at [378, 85] on button "Search" at bounding box center [384, 84] width 20 height 9
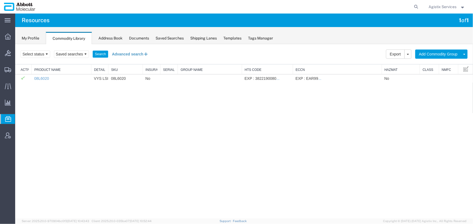
click at [135, 52] on button "Advanced search" at bounding box center [130, 53] width 44 height 9
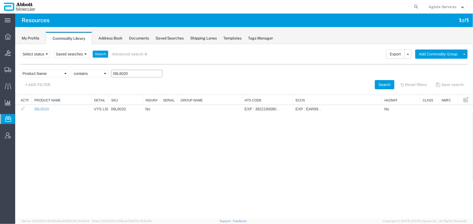
drag, startPoint x: 147, startPoint y: 73, endPoint x: 53, endPoint y: 70, distance: 94.6
click at [53, 70] on div "Field Class Commodity Category Commodity Group Commodity Quantity Commodity Val…" at bounding box center [243, 75] width 447 height 10
paste input "2J013"
type input "02J0130"
click at [375, 85] on button "Search" at bounding box center [384, 84] width 20 height 9
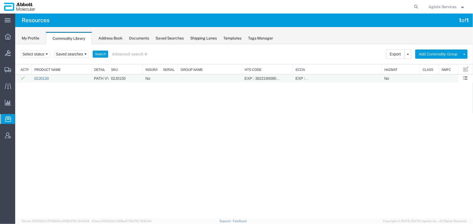
click at [35, 77] on link "02J0130" at bounding box center [41, 78] width 15 height 4
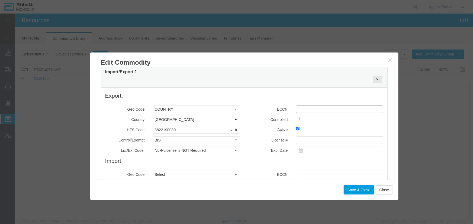
click at [302, 109] on input "text" at bounding box center [339, 109] width 87 height 8
type input "EAR99"
click at [351, 190] on button "Save & Close" at bounding box center [358, 189] width 31 height 9
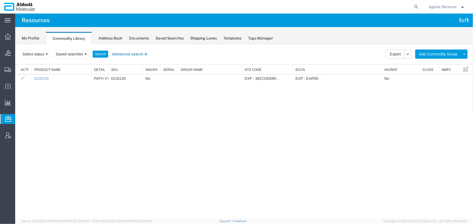
click at [135, 53] on button "Advanced search" at bounding box center [130, 53] width 44 height 9
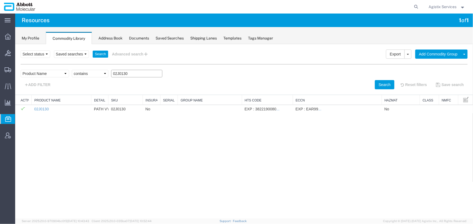
drag, startPoint x: 127, startPoint y: 72, endPoint x: 97, endPoint y: 72, distance: 30.1
click at [97, 72] on div "Field Class Commodity Category Commodity Group Commodity Quantity Commodity Val…" at bounding box center [243, 75] width 447 height 10
paste input "8N477"
type input "08N4770"
click at [375, 82] on button "Search" at bounding box center [384, 84] width 20 height 9
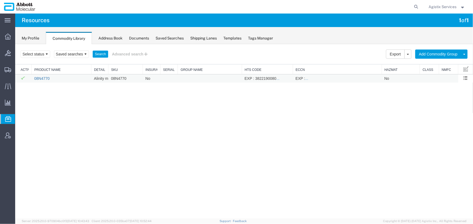
click at [38, 78] on link "08N4770" at bounding box center [41, 78] width 15 height 4
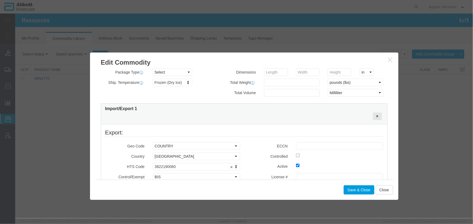
scroll to position [148, 0]
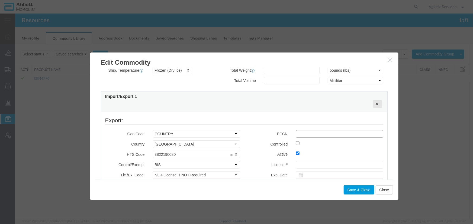
click at [303, 131] on input "text" at bounding box center [339, 134] width 87 height 8
type input "EAR99"
click at [349, 189] on button "Save & Close" at bounding box center [358, 189] width 31 height 9
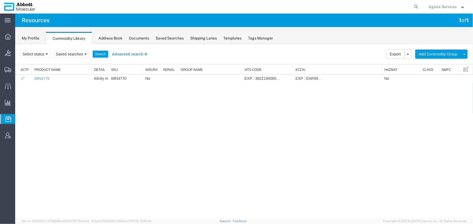
click at [122, 52] on button "Advanced search" at bounding box center [130, 53] width 44 height 9
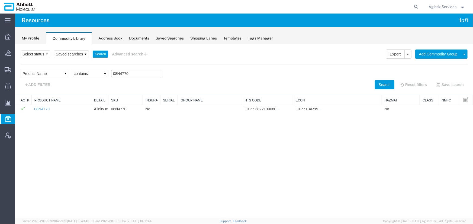
drag, startPoint x: 134, startPoint y: 72, endPoint x: 79, endPoint y: 68, distance: 55.1
click at [79, 68] on div "Field Class Commodity Category Commodity Group Commodity Quantity Commodity Val…" at bounding box center [243, 76] width 447 height 25
paste input "L682"
type input "08L6820"
click at [379, 84] on button "Search" at bounding box center [384, 84] width 20 height 9
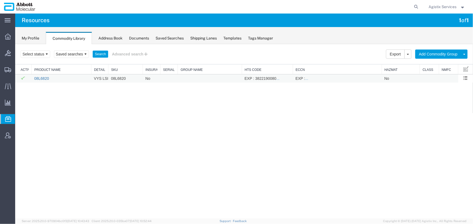
click at [40, 79] on link "08L6820" at bounding box center [41, 78] width 15 height 4
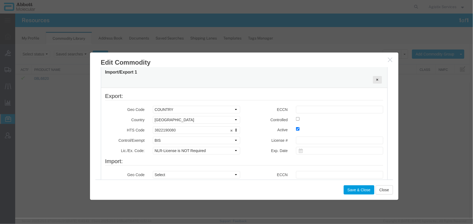
scroll to position [172, 0]
click at [303, 107] on input "text" at bounding box center [339, 109] width 87 height 8
type input "EAR99"
click at [351, 189] on button "Save & Close" at bounding box center [358, 189] width 31 height 9
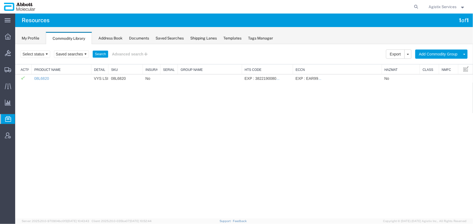
click at [12, 118] on div at bounding box center [7, 119] width 15 height 10
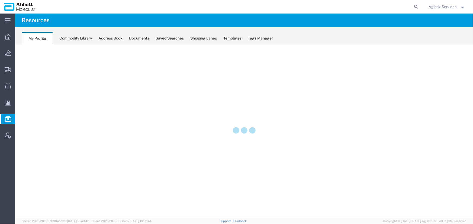
click at [443, 6] on span "Agistix Services" at bounding box center [443, 7] width 28 height 6
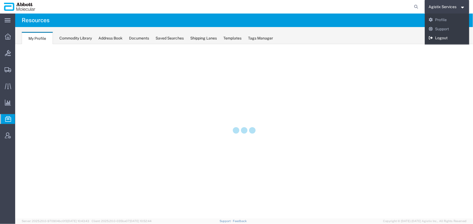
click at [435, 40] on link "Logout" at bounding box center [447, 38] width 45 height 9
